Goal: Check status: Check status

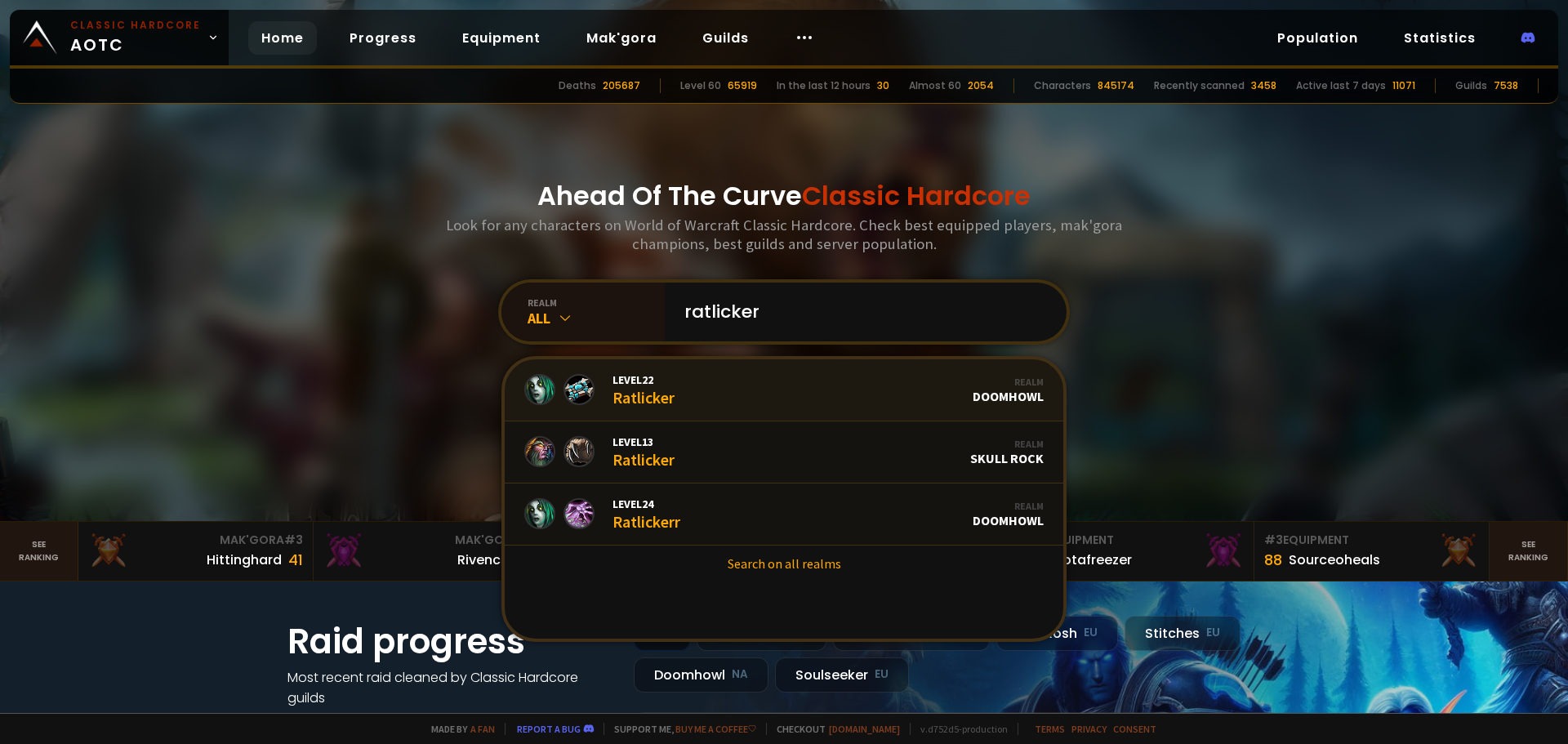
type input "ratlicker"
click at [752, 397] on link "Level 22 Ratlicker Realm Doomhowl" at bounding box center [784, 389] width 559 height 62
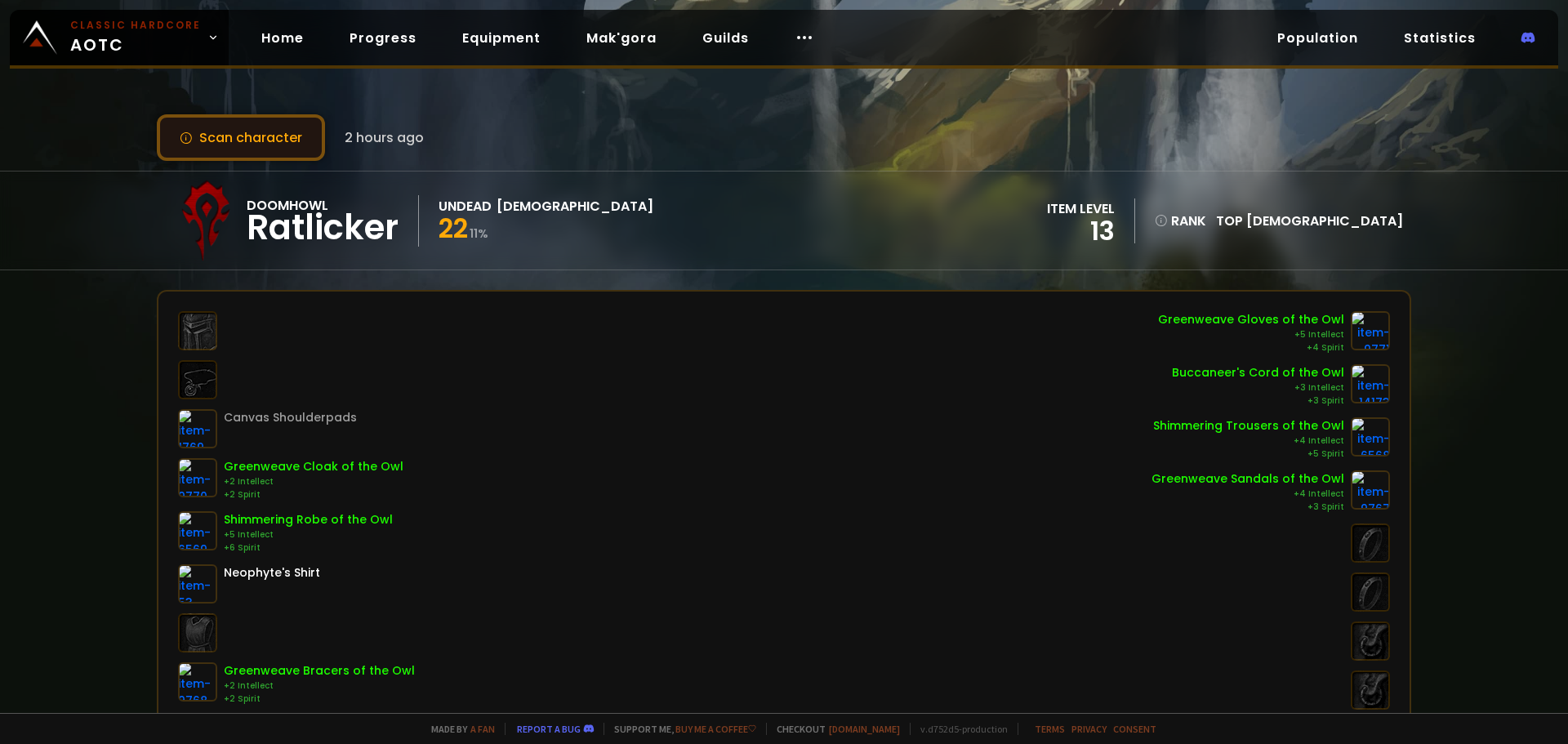
click at [272, 131] on button "Scan character" at bounding box center [240, 137] width 168 height 47
